Goal: Information Seeking & Learning: Learn about a topic

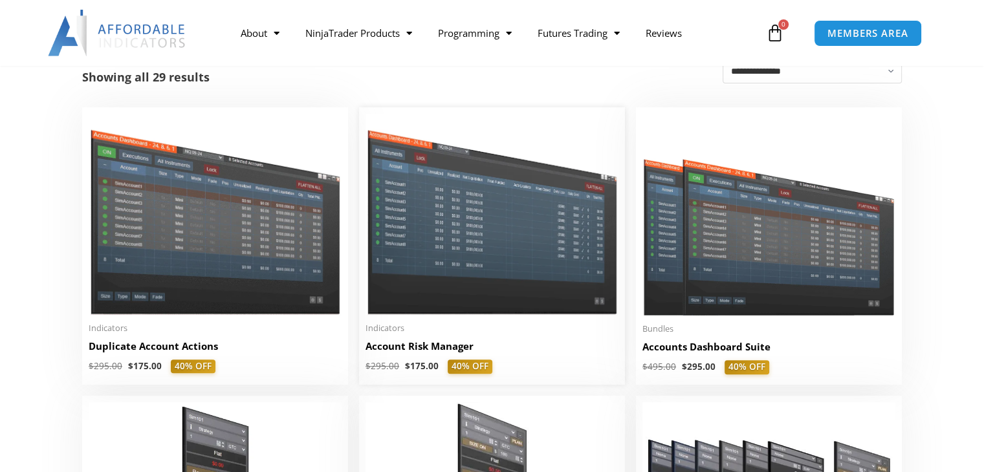
scroll to position [259, 0]
click at [497, 246] on img at bounding box center [491, 214] width 253 height 201
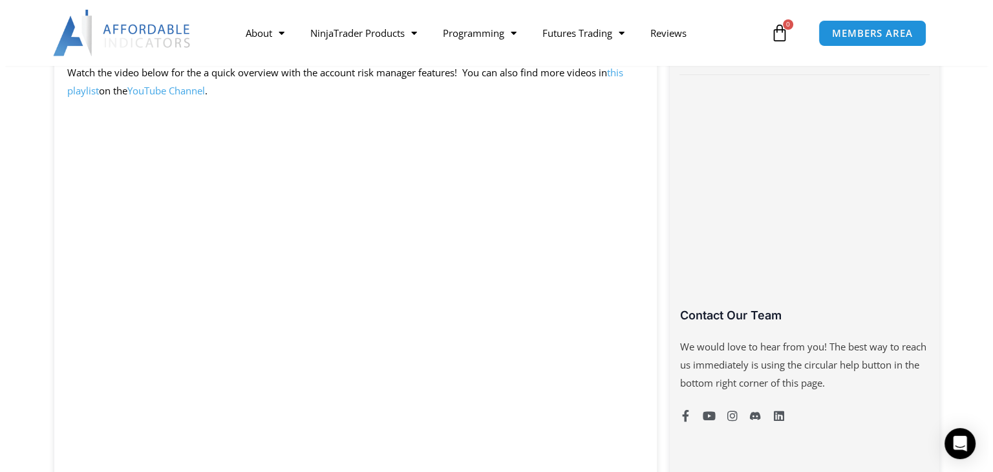
scroll to position [711, 0]
